Goal: Find specific page/section: Find specific page/section

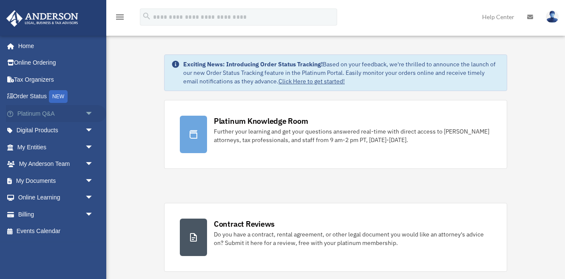
click at [88, 111] on span "arrow_drop_down" at bounding box center [93, 113] width 17 height 17
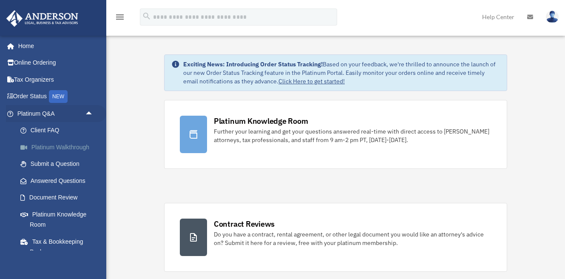
click at [80, 147] on link "Platinum Walkthrough" at bounding box center [59, 147] width 94 height 17
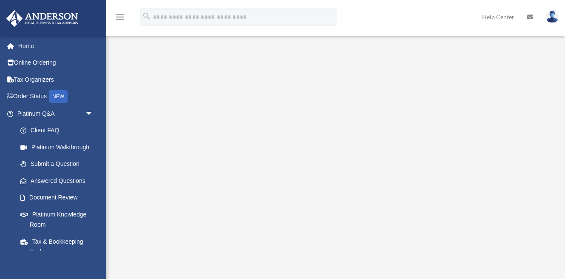
scroll to position [24, 0]
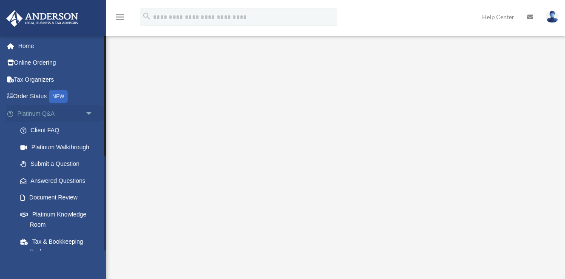
click at [87, 111] on span "arrow_drop_down" at bounding box center [93, 113] width 17 height 17
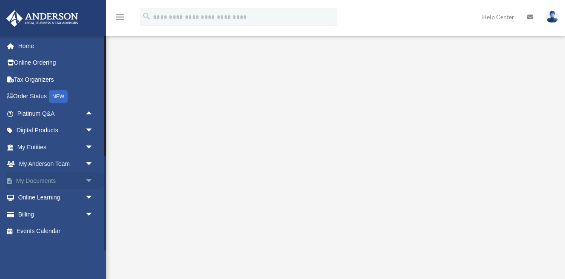
click at [88, 178] on span "arrow_drop_down" at bounding box center [93, 180] width 17 height 17
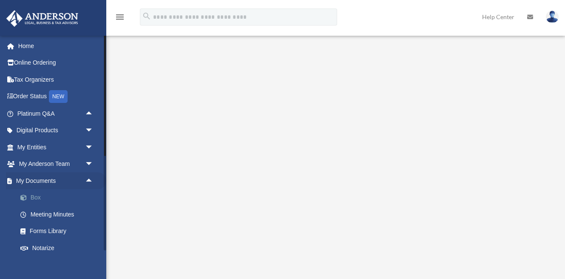
click at [38, 194] on link "Box" at bounding box center [59, 197] width 94 height 17
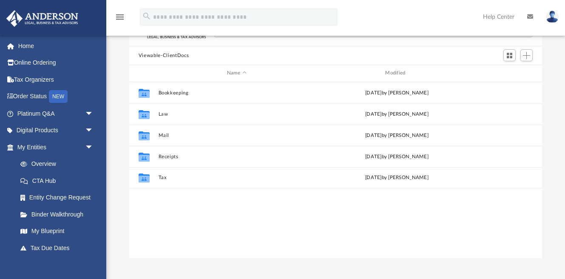
scroll to position [63, 0]
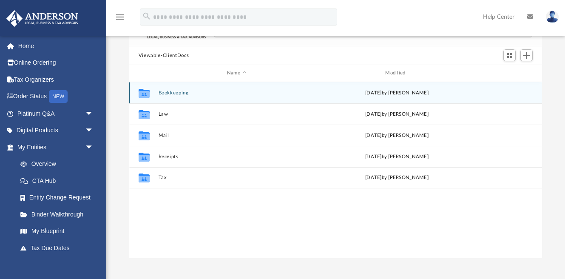
click at [151, 90] on div "Collaborated Folder" at bounding box center [144, 93] width 21 height 14
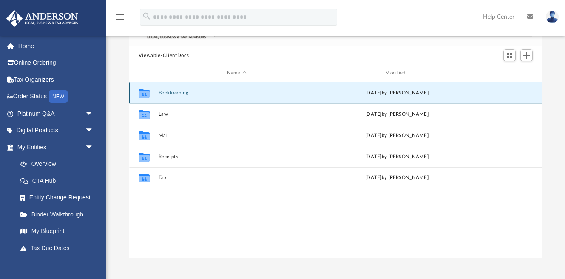
click at [168, 91] on button "Bookkeeping" at bounding box center [236, 93] width 157 height 6
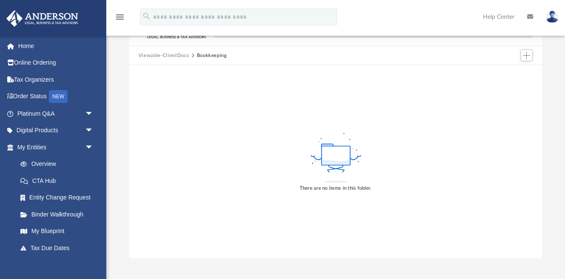
click at [145, 52] on button "Viewable-ClientDocs" at bounding box center [164, 56] width 50 height 8
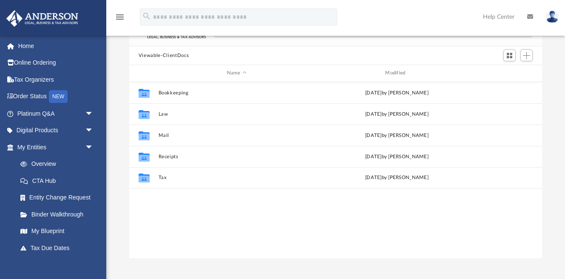
scroll to position [197, 413]
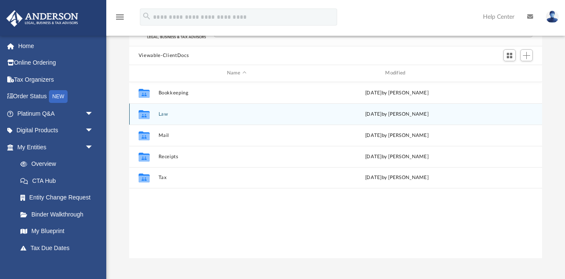
click at [143, 111] on g "grid" at bounding box center [144, 114] width 11 height 9
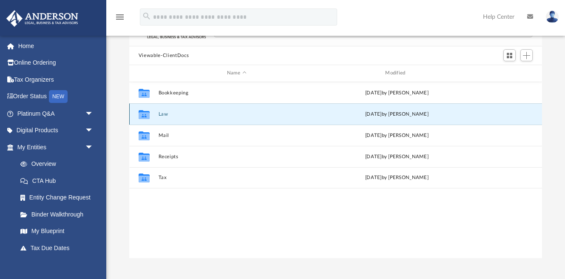
click at [143, 111] on icon "grid" at bounding box center [144, 114] width 11 height 9
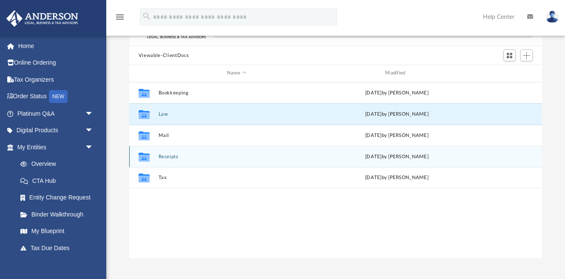
click at [168, 154] on button "Receipts" at bounding box center [236, 157] width 157 height 6
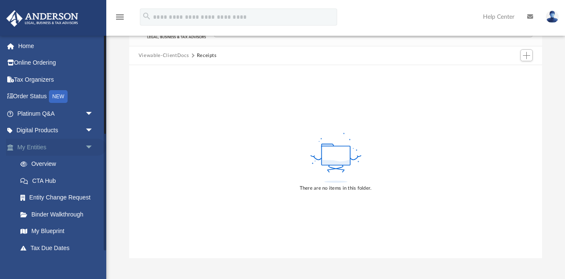
click at [91, 142] on span "arrow_drop_down" at bounding box center [93, 147] width 17 height 17
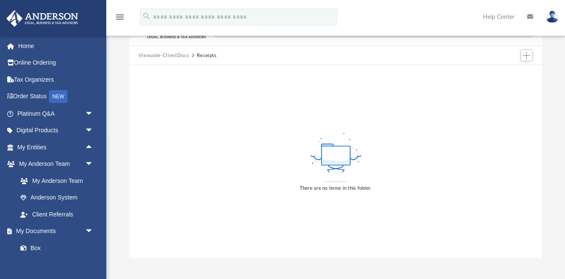
click at [155, 160] on div "There are no items in this folder." at bounding box center [335, 161] width 413 height 193
click at [232, 100] on div "There are no items in this folder." at bounding box center [335, 161] width 413 height 193
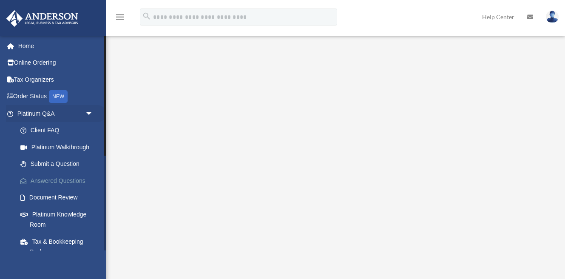
scroll to position [24, 0]
click at [89, 112] on span "arrow_drop_down" at bounding box center [93, 113] width 17 height 17
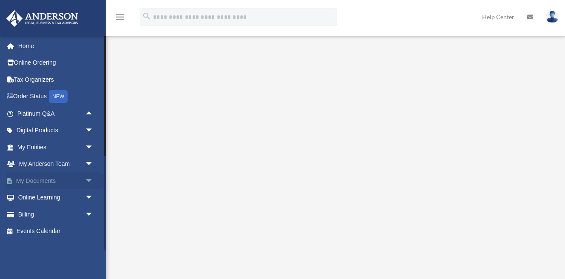
click at [88, 178] on span "arrow_drop_down" at bounding box center [93, 180] width 17 height 17
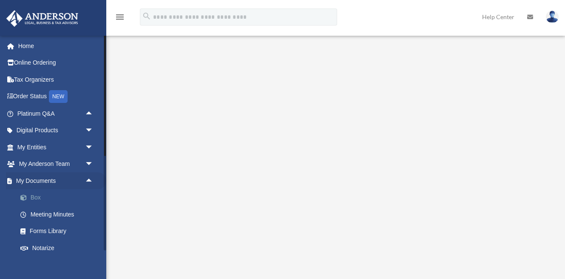
click at [74, 195] on link "Box" at bounding box center [59, 197] width 94 height 17
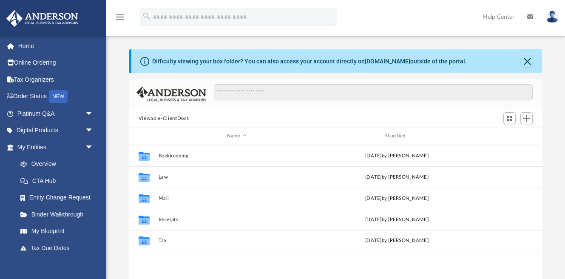
scroll to position [197, 413]
click at [88, 144] on span "arrow_drop_down" at bounding box center [93, 147] width 17 height 17
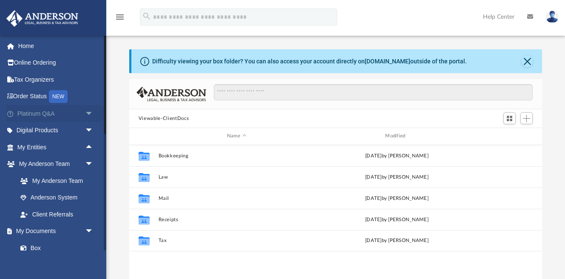
click at [88, 114] on span "arrow_drop_down" at bounding box center [93, 113] width 17 height 17
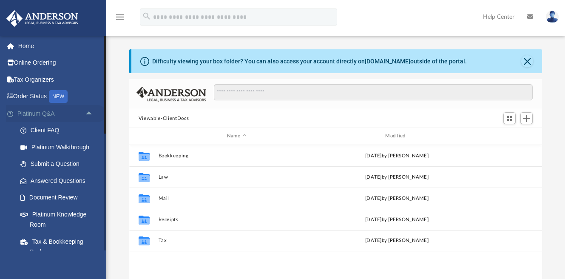
click at [88, 115] on span "arrow_drop_up" at bounding box center [93, 113] width 17 height 17
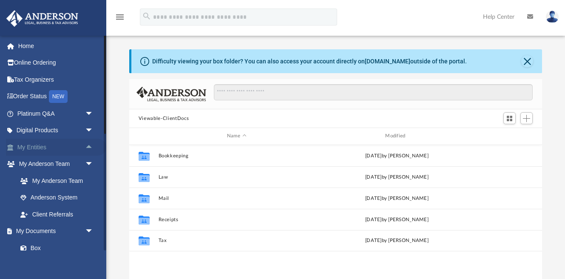
click at [88, 147] on span "arrow_drop_up" at bounding box center [93, 147] width 17 height 17
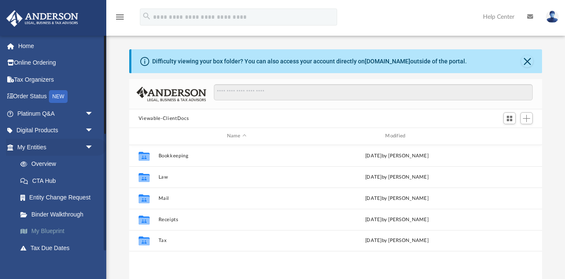
click at [47, 229] on link "My Blueprint" at bounding box center [59, 231] width 94 height 17
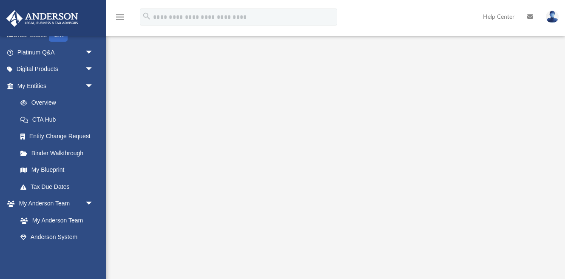
scroll to position [70, 0]
